Goal: Task Accomplishment & Management: Use online tool/utility

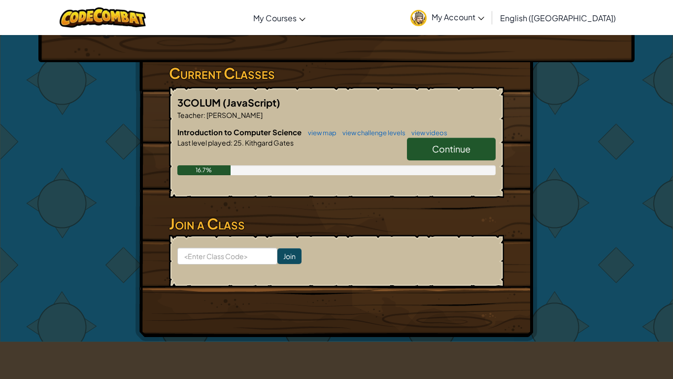
scroll to position [136, 0]
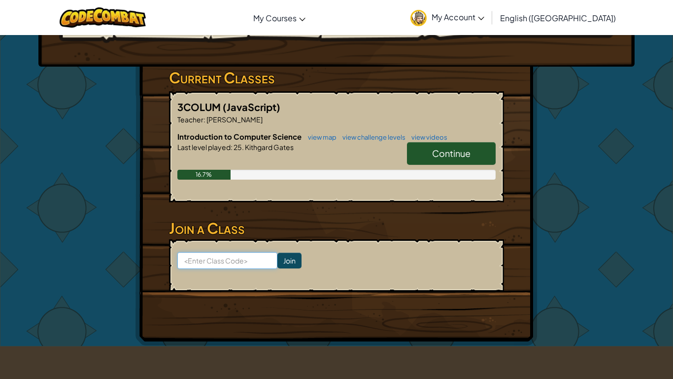
click at [264, 253] on input at bounding box center [227, 260] width 100 height 17
click at [264, 252] on input "fas" at bounding box center [227, 260] width 100 height 17
type input "f"
click at [209, 263] on input "fast Pin S" at bounding box center [227, 260] width 100 height 17
click at [196, 262] on input "fast PinS" at bounding box center [227, 260] width 100 height 17
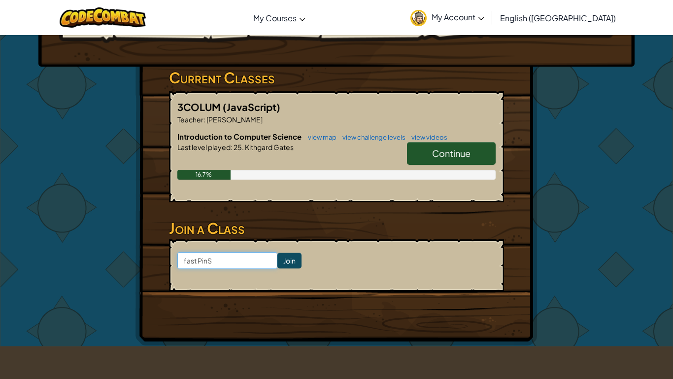
click at [196, 261] on input "fast PinS" at bounding box center [227, 260] width 100 height 17
click at [197, 260] on input "fast PinS" at bounding box center [227, 260] width 100 height 17
click at [199, 262] on input "fast PinS" at bounding box center [227, 260] width 100 height 17
click at [213, 262] on input "fastPinS" at bounding box center [227, 260] width 100 height 17
type input "fastPinSuop"
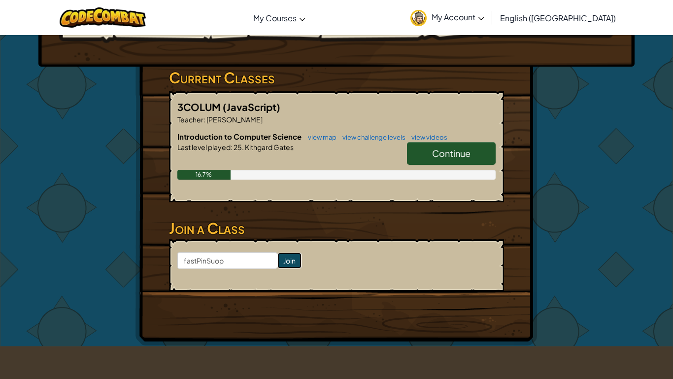
click at [288, 263] on input "Join" at bounding box center [289, 260] width 24 height 16
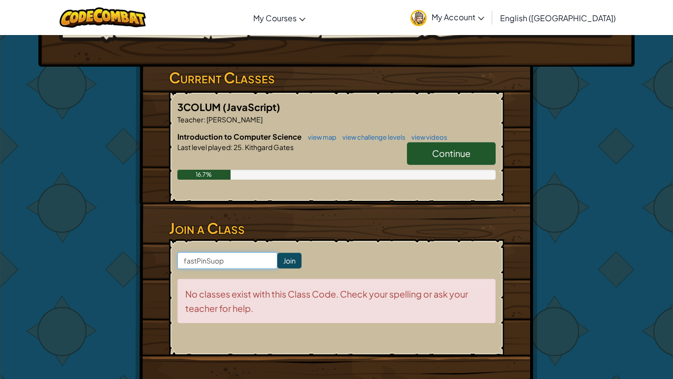
click at [215, 262] on input "fastPinSuop" at bounding box center [227, 260] width 100 height 17
click at [221, 262] on input "fastPinSuop" at bounding box center [227, 260] width 100 height 17
type input "fastPinSoup"
click at [283, 262] on input "Join" at bounding box center [289, 260] width 24 height 16
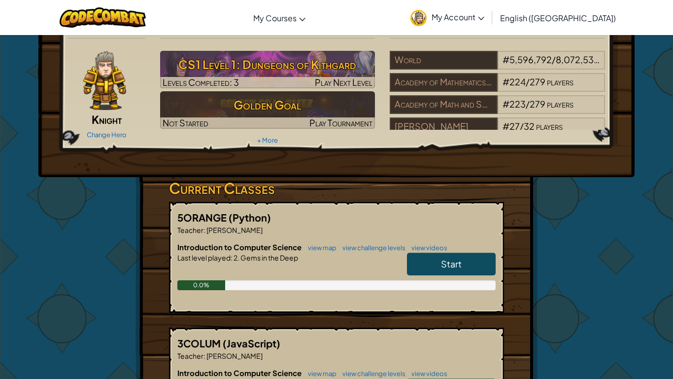
scroll to position [22, 0]
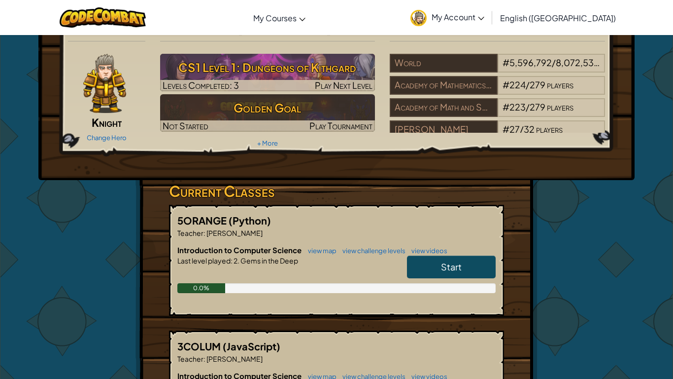
click at [469, 268] on link "Start" at bounding box center [451, 266] width 89 height 23
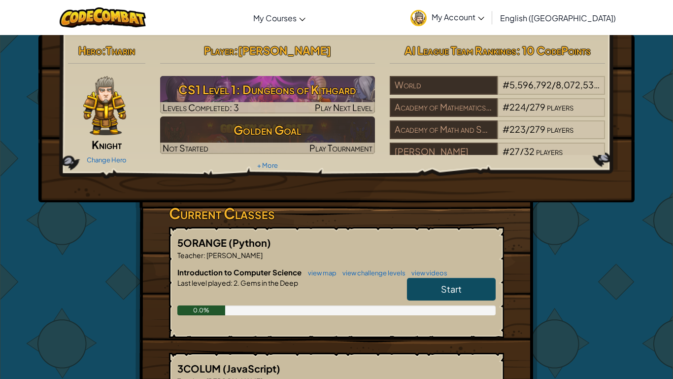
click at [474, 292] on link "Start" at bounding box center [451, 288] width 89 height 23
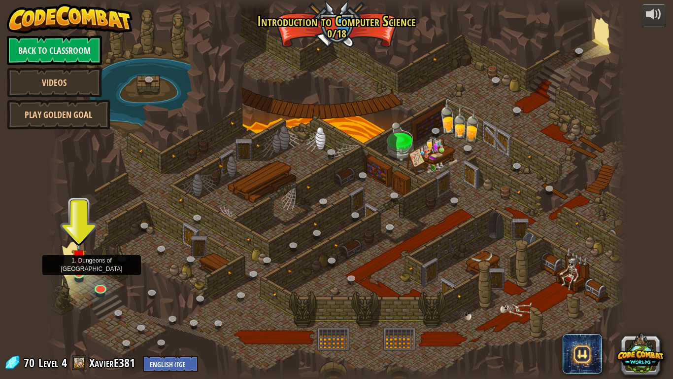
click at [77, 271] on img at bounding box center [78, 257] width 15 height 34
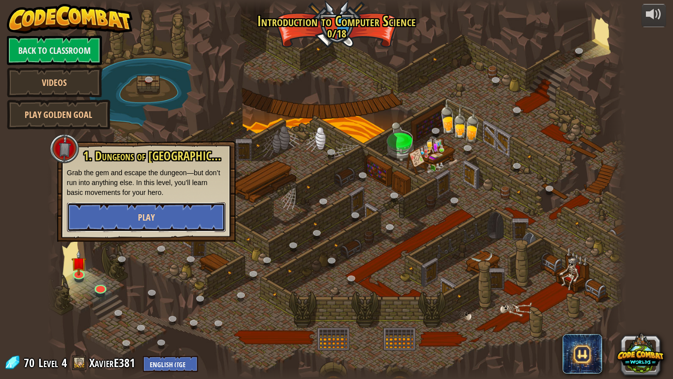
click at [187, 213] on button "Play" at bounding box center [146, 217] width 159 height 30
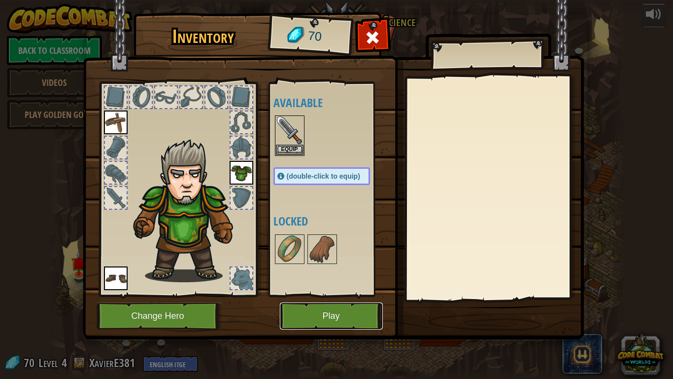
click at [350, 308] on button "Play" at bounding box center [331, 315] width 103 height 27
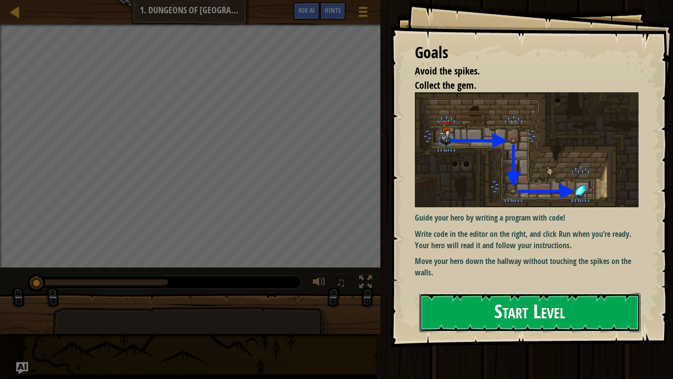
click at [503, 301] on button "Start Level" at bounding box center [529, 312] width 221 height 39
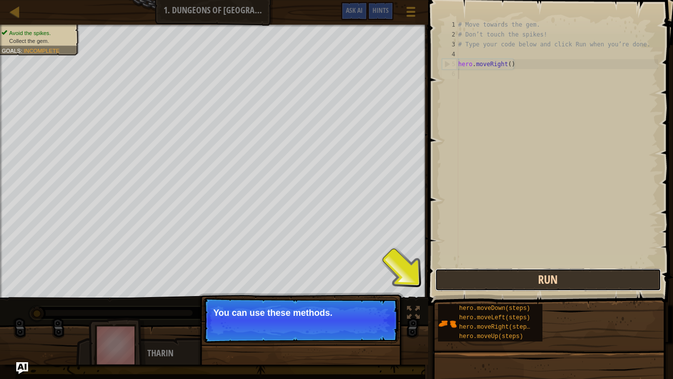
click at [590, 280] on button "Run" at bounding box center [548, 279] width 226 height 23
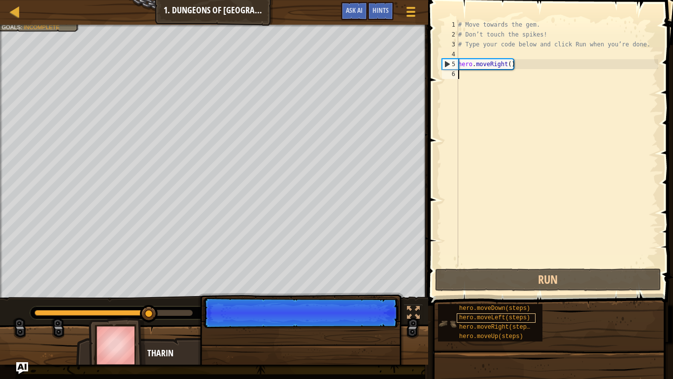
scroll to position [4, 0]
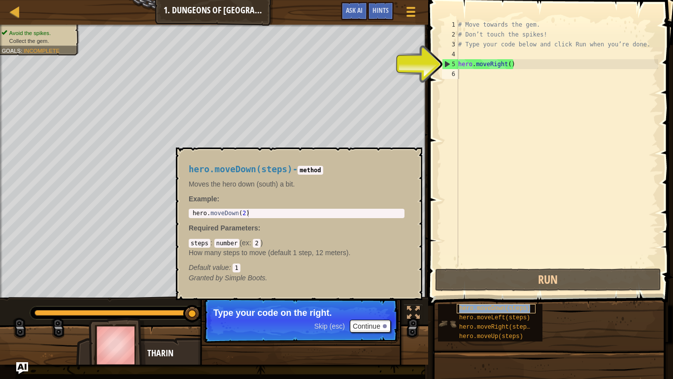
click at [501, 307] on span "hero.moveDown(steps)" at bounding box center [494, 308] width 71 height 7
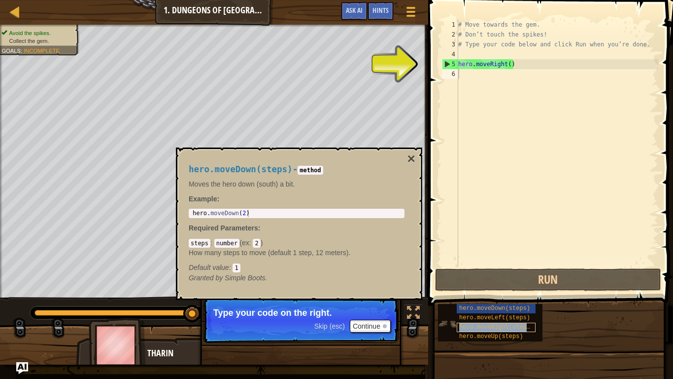
click at [476, 326] on span "hero.moveRight(steps)" at bounding box center [496, 326] width 74 height 7
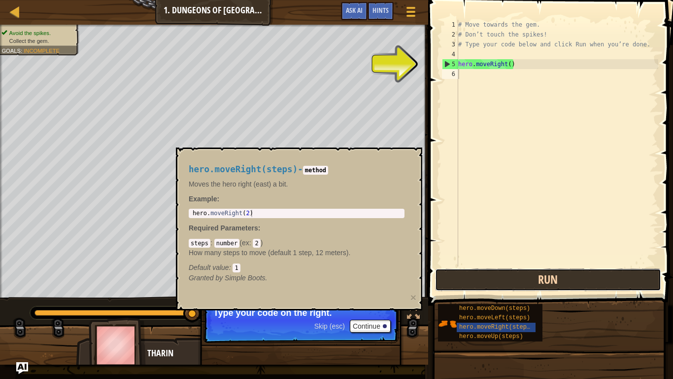
click at [501, 278] on button "Run" at bounding box center [548, 279] width 226 height 23
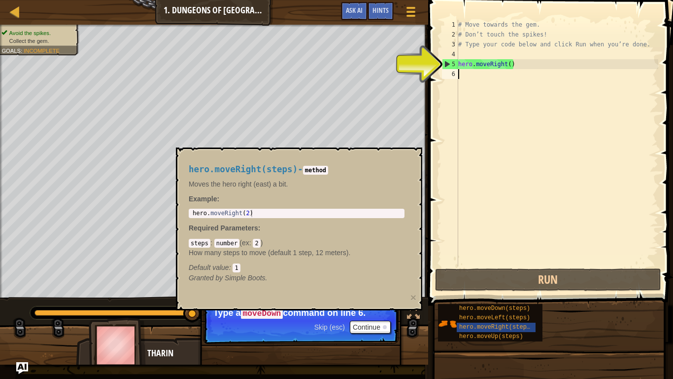
type textarea "hero.moveRight()"
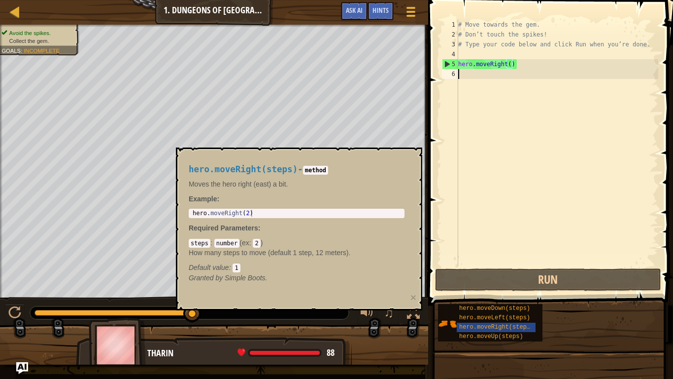
click at [466, 74] on div "# Move towards the gem. # Don’t touch the spikes! # Type your code below and cl…" at bounding box center [557, 153] width 202 height 266
click at [497, 308] on span "hero.moveDown(steps)" at bounding box center [494, 308] width 71 height 7
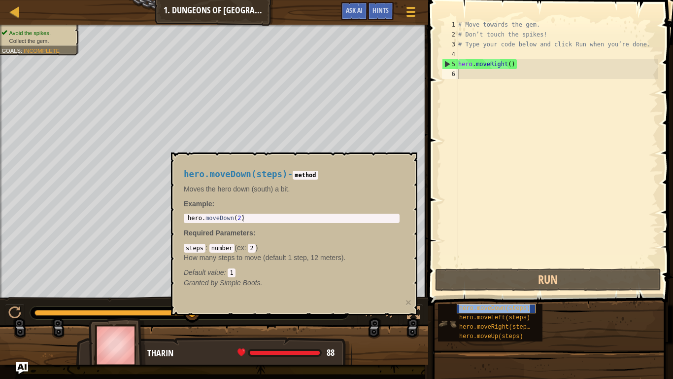
type textarea "hero.moveDown(steps)"
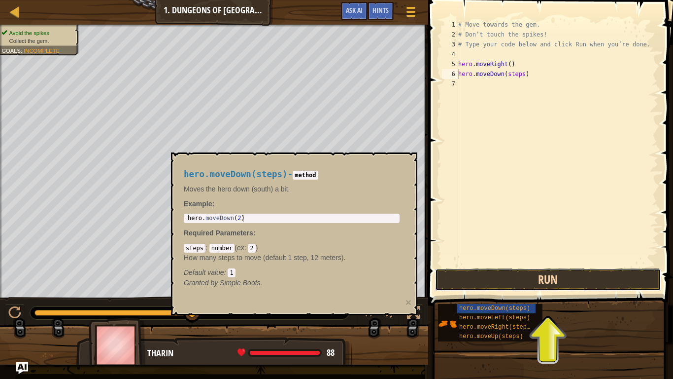
click at [539, 272] on button "Run" at bounding box center [548, 279] width 226 height 23
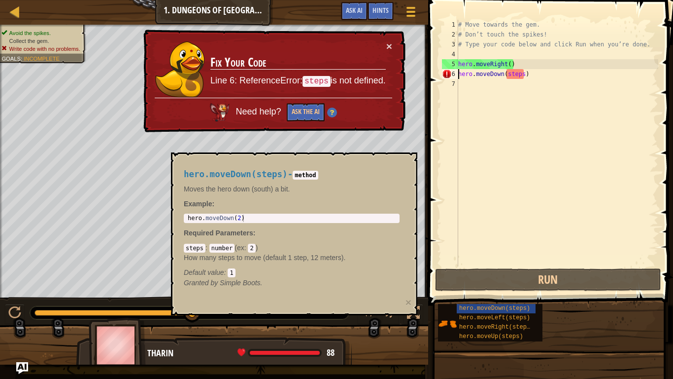
click at [188, 297] on div "hero.moveDown(steps) - method Moves the hero down (south) a bit. Example : 1 he…" at bounding box center [294, 233] width 246 height 163
drag, startPoint x: 197, startPoint y: 297, endPoint x: 203, endPoint y: 294, distance: 7.1
click at [203, 294] on div "hero.moveDown(steps) - method Moves the hero down (south) a bit. Example : 1 he…" at bounding box center [294, 233] width 246 height 163
type textarea "hero.moveDown(2)"
click at [293, 215] on div "hero . moveDown ( 2 )" at bounding box center [292, 225] width 212 height 22
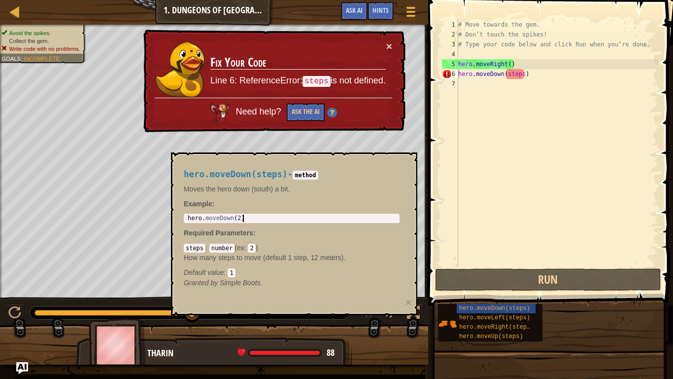
click at [255, 248] on code "2" at bounding box center [251, 247] width 7 height 9
click at [220, 250] on code "number" at bounding box center [221, 247] width 25 height 9
click at [546, 84] on div "# Move towards the gem. # Don’t touch the spikes! # Type your code below and cl…" at bounding box center [557, 153] width 202 height 266
click at [544, 77] on div "# Move towards the gem. # Don’t touch the spikes! # Type your code below and cl…" at bounding box center [557, 153] width 202 height 266
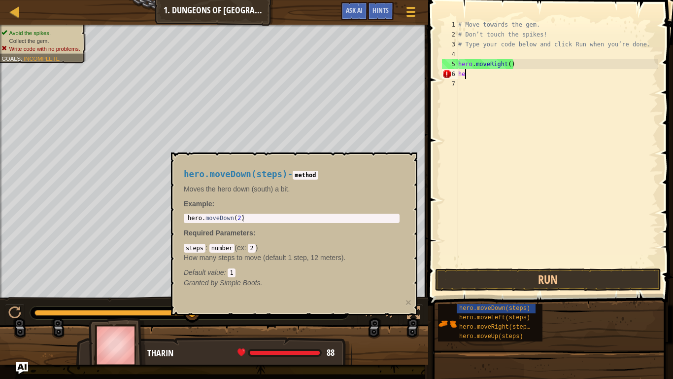
type textarea "h"
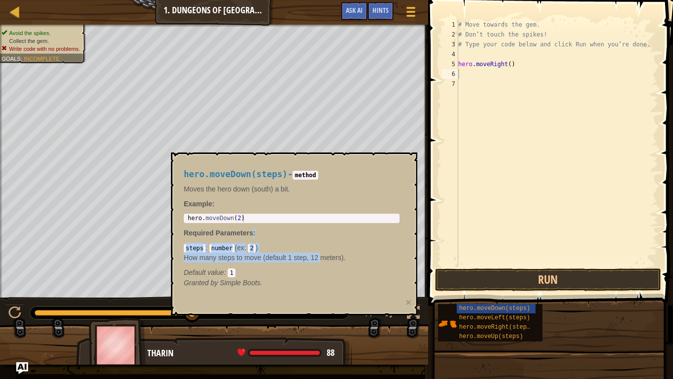
drag, startPoint x: 252, startPoint y: 225, endPoint x: 327, endPoint y: 260, distance: 82.7
click at [327, 260] on div "hero.moveDown(steps) - method Moves the hero down (south) a bit. Example : hero…" at bounding box center [292, 228] width 230 height 137
click at [272, 220] on div "hero . moveDown ( 2 )" at bounding box center [292, 225] width 212 height 22
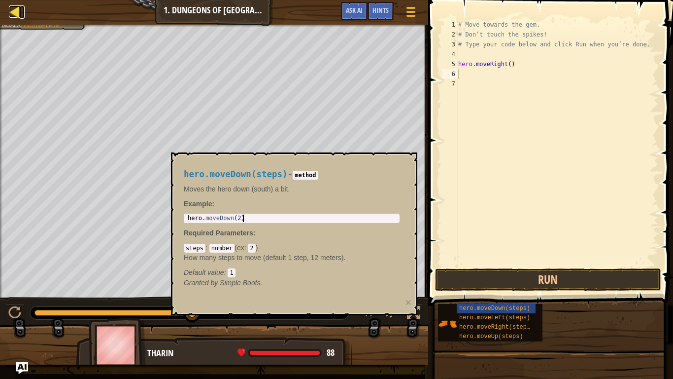
click at [17, 12] on div at bounding box center [15, 11] width 12 height 12
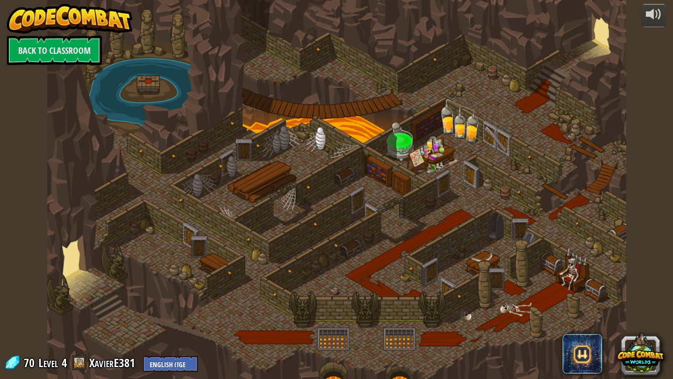
click at [17, 12] on img at bounding box center [70, 19] width 126 height 30
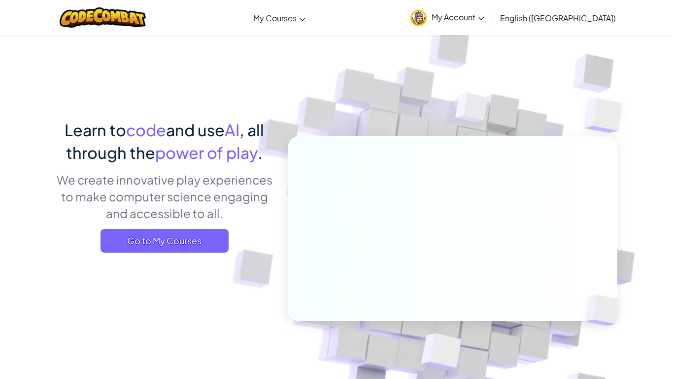
click at [427, 18] on img at bounding box center [419, 18] width 16 height 16
